Goal: Find specific page/section: Find specific page/section

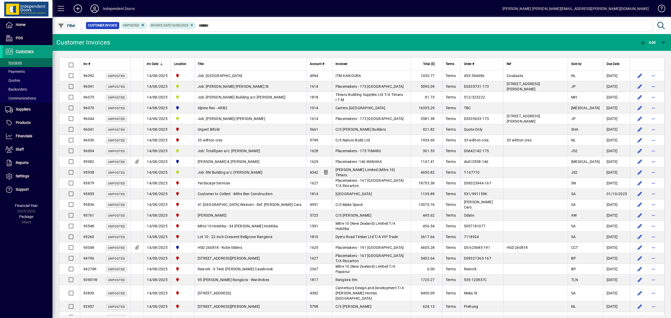
click at [74, 24] on span "Filter" at bounding box center [67, 26] width 18 height 4
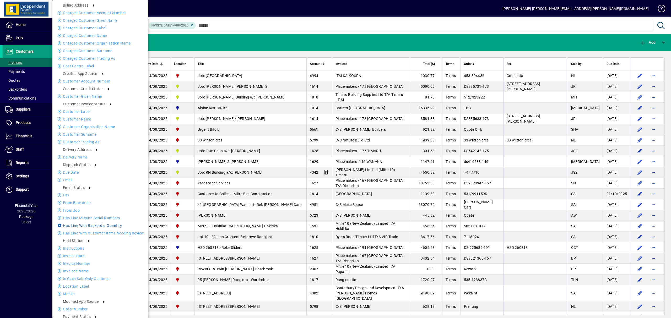
scroll to position [35, 0]
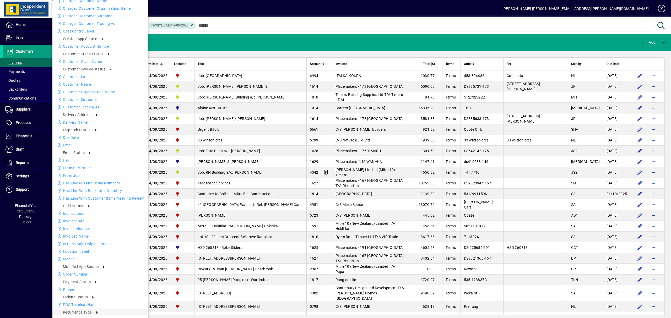
click at [272, 23] on div at bounding box center [335, 159] width 671 height 318
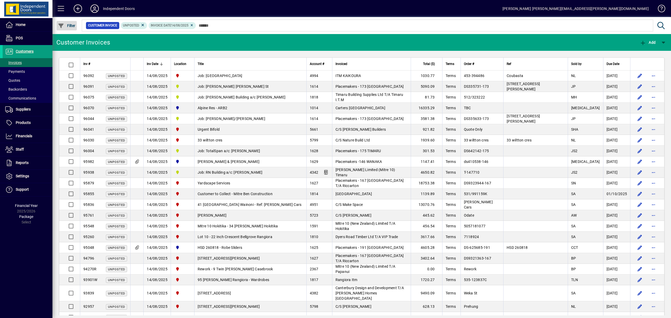
click at [70, 25] on span "Filter" at bounding box center [67, 26] width 18 height 4
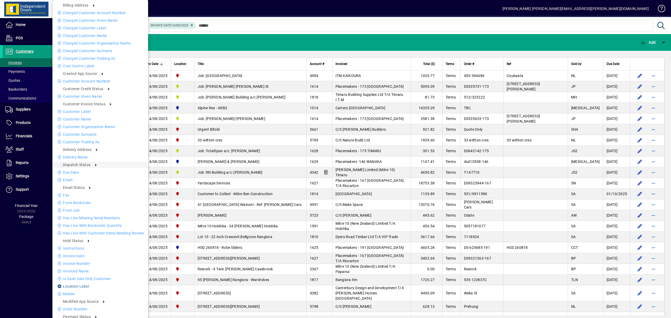
click at [84, 285] on li "Location Label" at bounding box center [100, 286] width 96 height 6
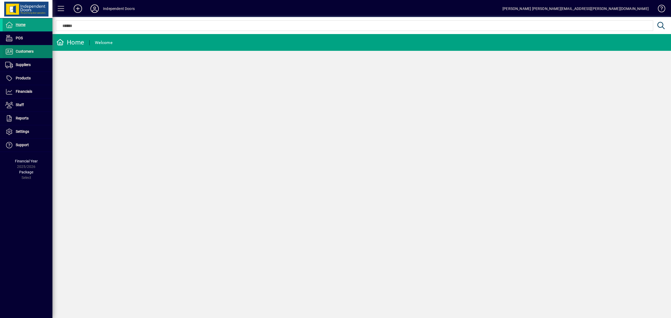
click at [30, 49] on span "Customers" at bounding box center [18, 52] width 31 height 6
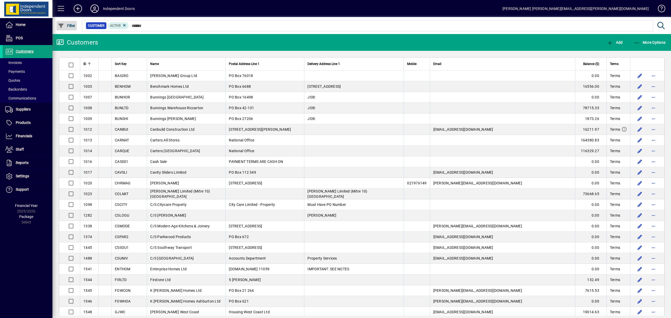
click at [66, 25] on span "Filter" at bounding box center [67, 26] width 18 height 4
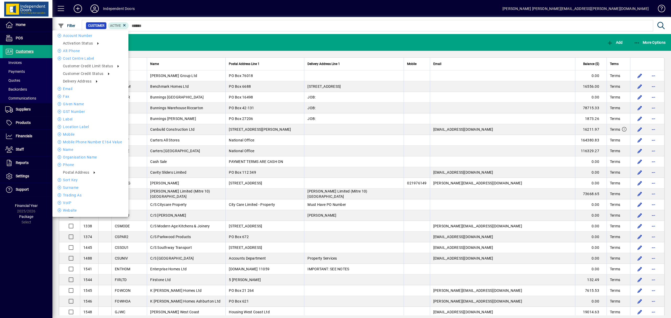
click at [233, 177] on div at bounding box center [335, 159] width 671 height 318
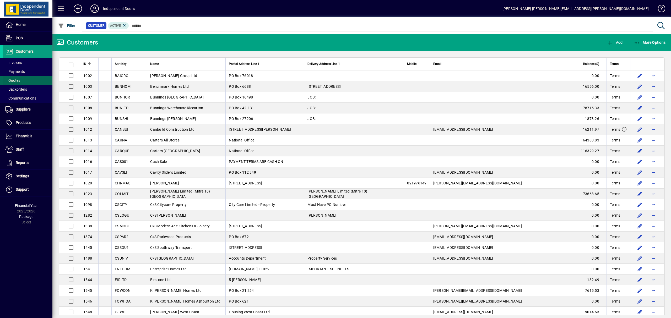
click at [16, 80] on span "Quotes" at bounding box center [12, 80] width 15 height 4
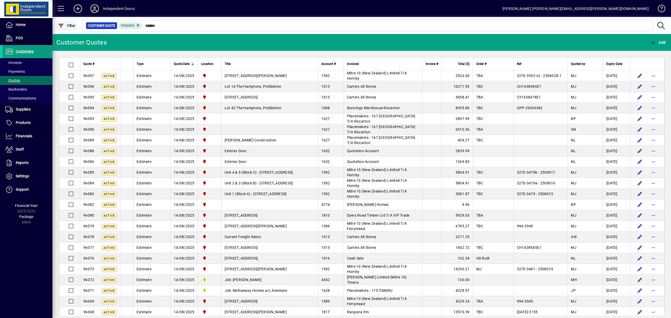
click at [68, 24] on span "Filter" at bounding box center [67, 26] width 18 height 4
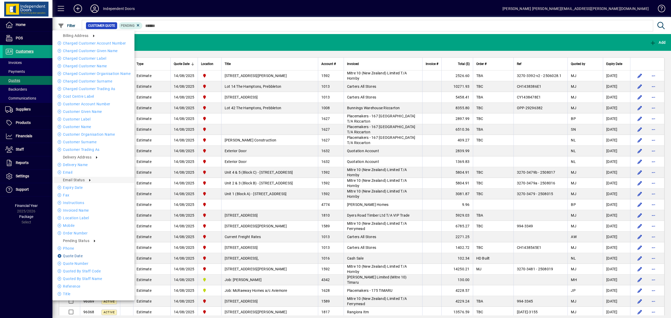
click at [78, 255] on li "Quote date" at bounding box center [93, 256] width 82 height 6
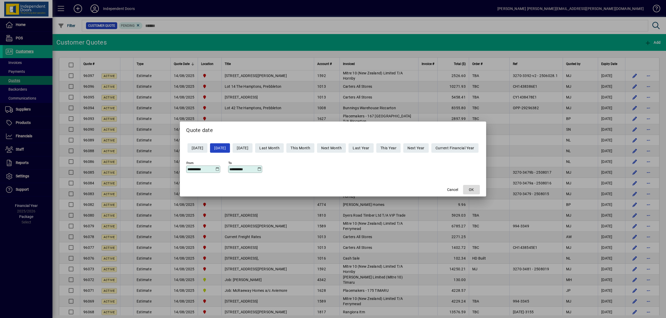
click at [480, 187] on span "button" at bounding box center [471, 190] width 17 height 13
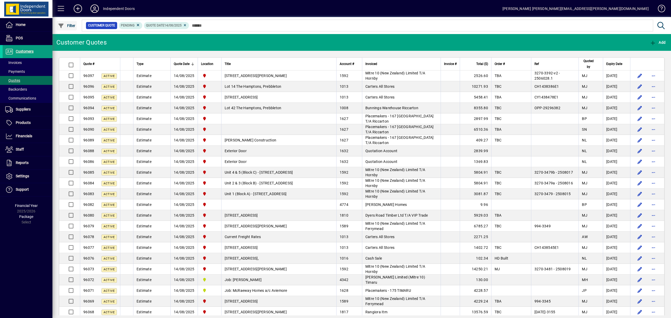
click at [72, 25] on span "Filter" at bounding box center [67, 26] width 18 height 4
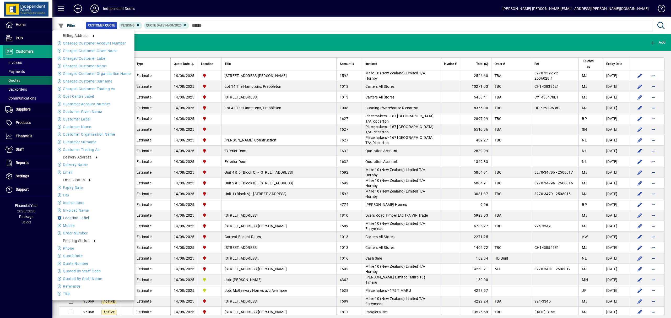
click at [77, 218] on li "Location Label" at bounding box center [93, 218] width 82 height 6
